Goal: Task Accomplishment & Management: Manage account settings

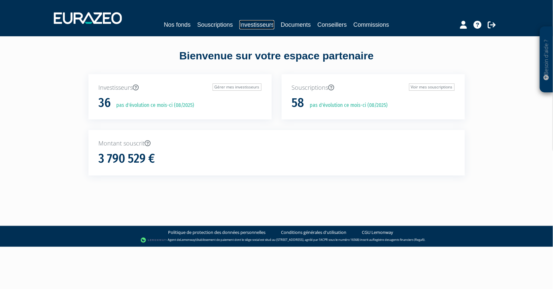
click at [256, 25] on link "Investisseurs" at bounding box center [256, 24] width 35 height 9
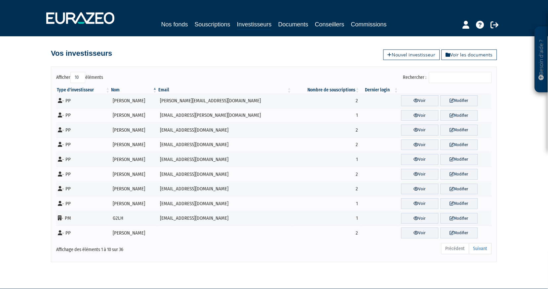
click at [78, 81] on select "10 25 50 100" at bounding box center [77, 77] width 15 height 11
select select "100"
click at [72, 72] on select "10 25 50 100" at bounding box center [77, 77] width 15 height 11
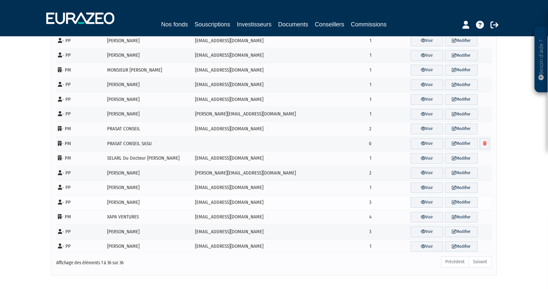
scroll to position [333, 0]
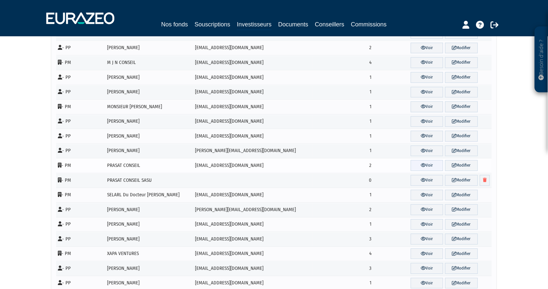
click at [424, 163] on link "Voir" at bounding box center [426, 165] width 33 height 11
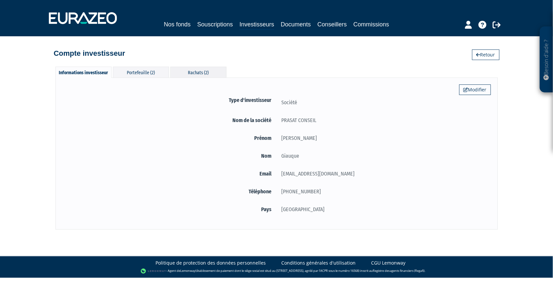
click at [202, 71] on div "Rachats (2)" at bounding box center [198, 72] width 56 height 11
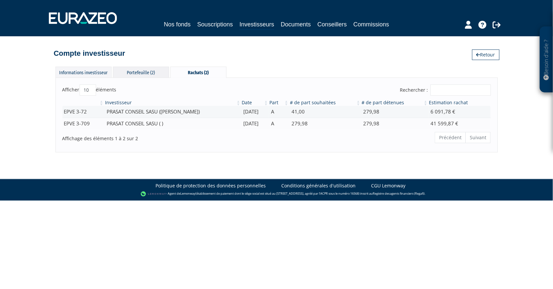
click at [144, 72] on div "Portefeuille (2)" at bounding box center [141, 72] width 56 height 11
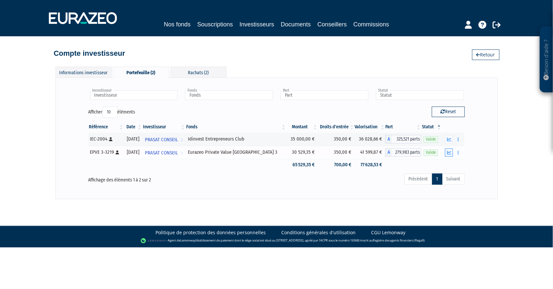
click at [450, 152] on icon "button" at bounding box center [449, 153] width 4 height 4
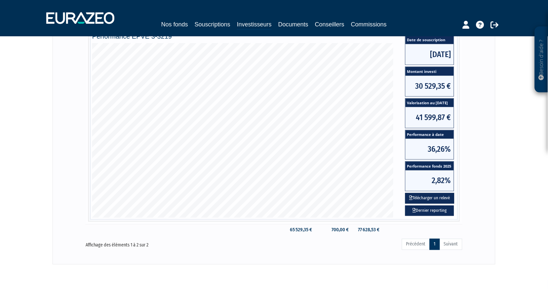
scroll to position [147, 0]
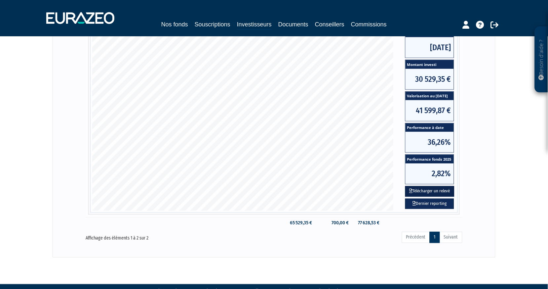
click at [412, 192] on button "Télécharger un relevé" at bounding box center [429, 191] width 49 height 11
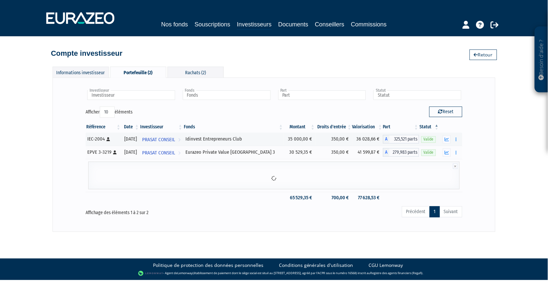
scroll to position [0, 0]
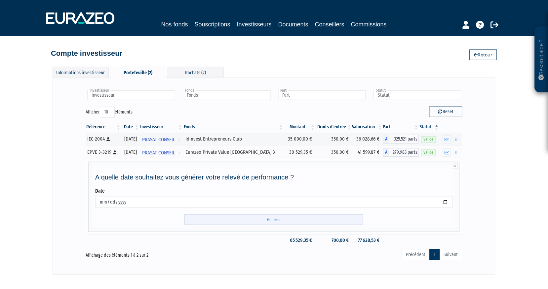
click at [264, 220] on input "Générer" at bounding box center [273, 220] width 179 height 11
click at [198, 71] on div "Rachats (2)" at bounding box center [195, 72] width 56 height 11
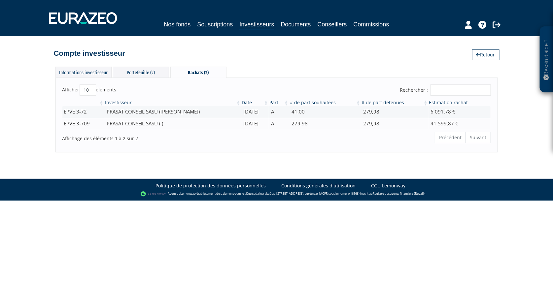
click at [199, 71] on div "Rachats (2)" at bounding box center [198, 72] width 56 height 11
click at [148, 73] on div "Portefeuille (2)" at bounding box center [141, 72] width 56 height 11
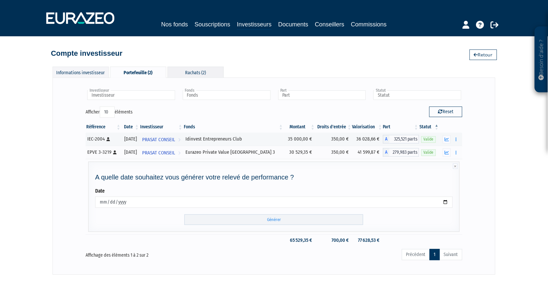
click at [196, 75] on div "Rachats (2)" at bounding box center [195, 72] width 56 height 11
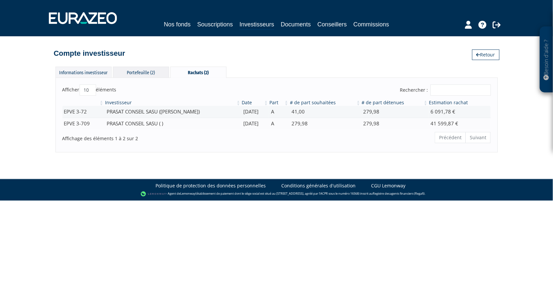
click at [147, 74] on div "Portefeuille (2)" at bounding box center [141, 72] width 56 height 11
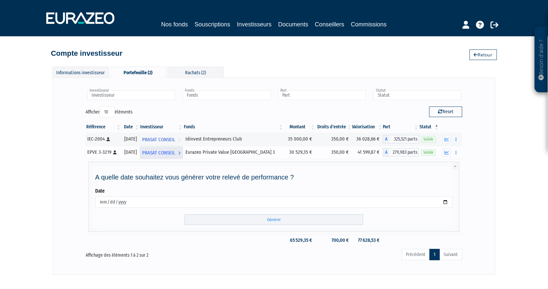
click at [175, 154] on span "PRASAT CONSEIL" at bounding box center [158, 153] width 33 height 12
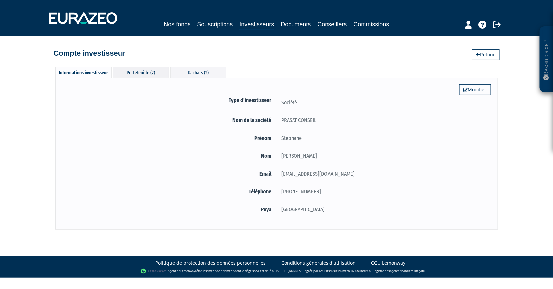
click at [147, 68] on div "Portefeuille (2)" at bounding box center [141, 72] width 56 height 11
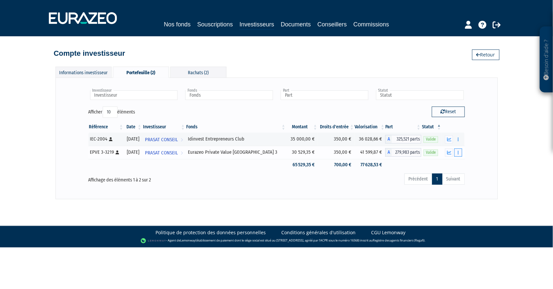
click at [457, 151] on button "button" at bounding box center [458, 153] width 8 height 8
click at [450, 154] on icon "button" at bounding box center [449, 153] width 4 height 4
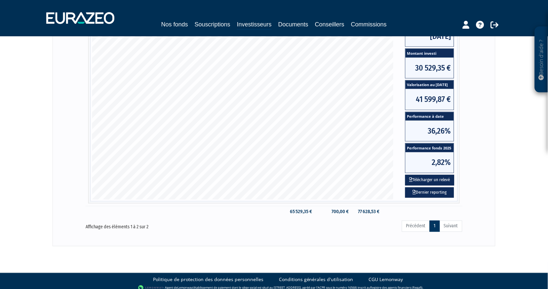
scroll to position [163, 0]
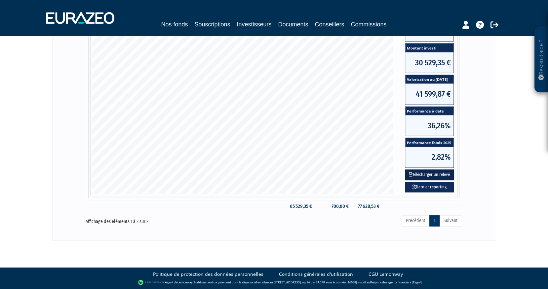
click at [446, 175] on button "Télécharger un relevé" at bounding box center [429, 175] width 49 height 11
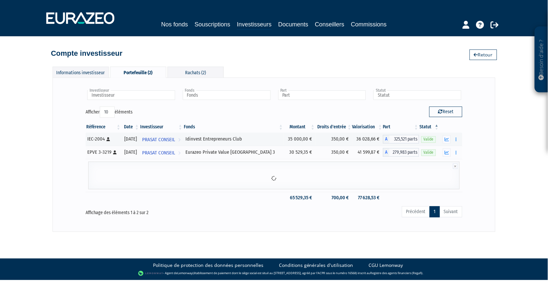
scroll to position [0, 0]
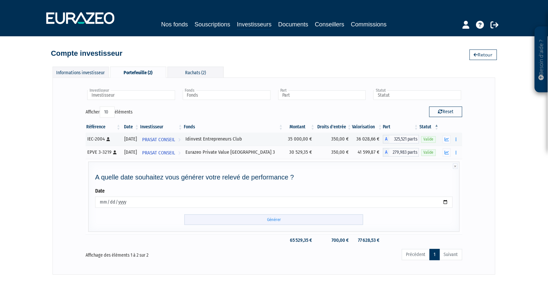
click at [245, 219] on input "Générer" at bounding box center [273, 220] width 179 height 11
